Goal: Task Accomplishment & Management: Complete application form

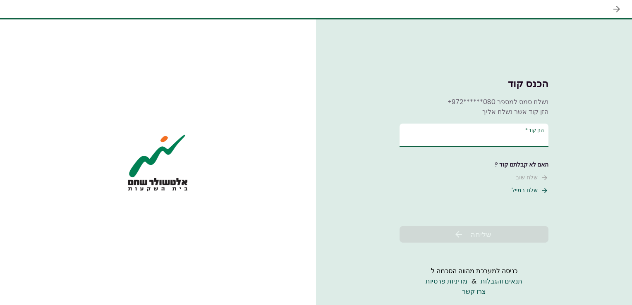
click at [511, 138] on input "הזן קוד   *" at bounding box center [474, 135] width 149 height 23
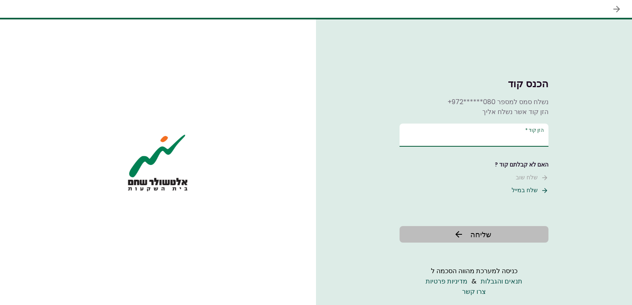
type input "******"
click at [475, 236] on span "שליחה" at bounding box center [480, 234] width 21 height 11
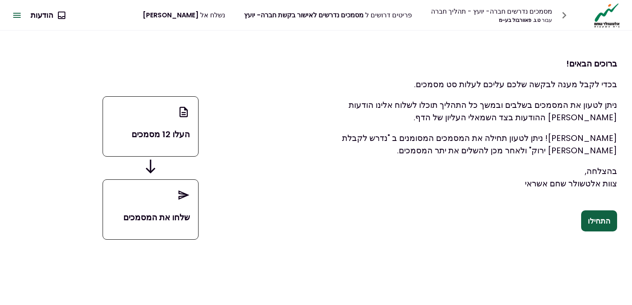
click at [159, 138] on p "העלו 12 מסמכים" at bounding box center [150, 134] width 79 height 12
click at [606, 219] on button "התחילו" at bounding box center [599, 222] width 36 height 22
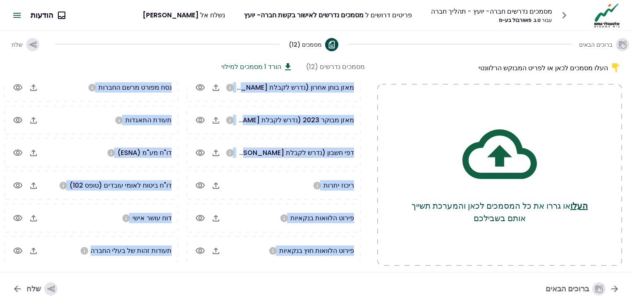
scroll to position [32, 0]
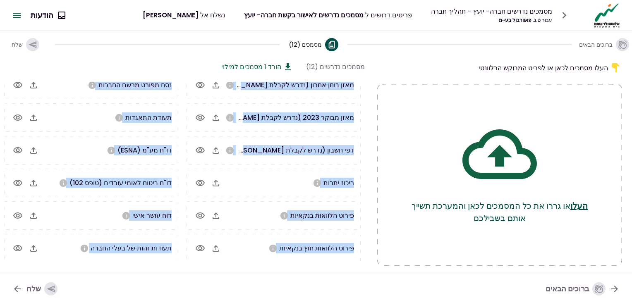
drag, startPoint x: 361, startPoint y: 114, endPoint x: 90, endPoint y: 256, distance: 305.7
click at [90, 256] on div "מאזן בוחן אחרון (נדרש לקבלת [PERSON_NAME] ירוק) מאזן מבוקר 2023 (נדרש לקבלת [PE…" at bounding box center [182, 167] width 365 height 192
copy div "מאזן בוחן אחרון (נדרש לקבלת [PERSON_NAME] ירוק) מאזן מבוקר 2023 (נדרש לקבלת [PE…"
